Goal: Task Accomplishment & Management: Manage account settings

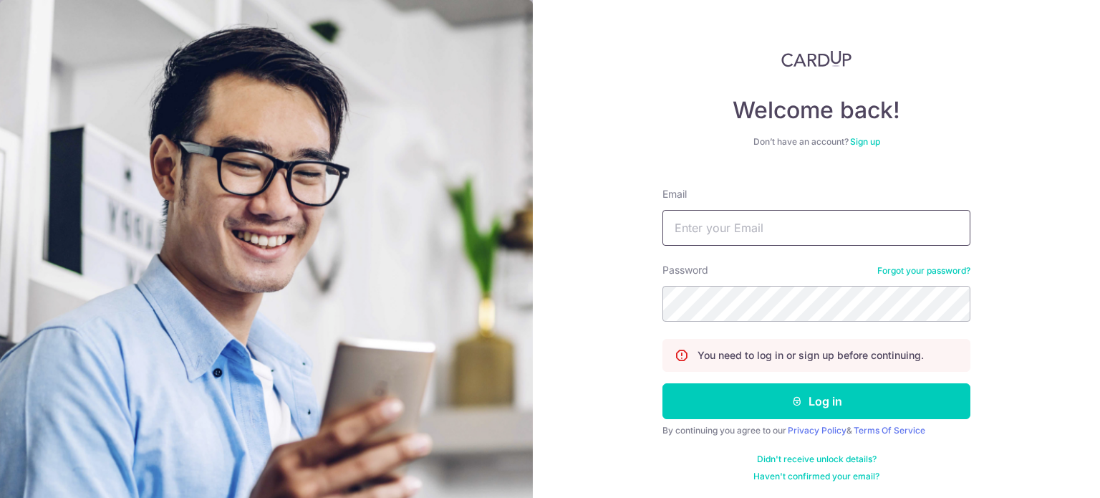
click at [768, 234] on input "Email" at bounding box center [816, 228] width 308 height 36
type input "[EMAIL_ADDRESS][DOMAIN_NAME]"
click at [662, 383] on button "Log in" at bounding box center [816, 401] width 308 height 36
